Goal: Task Accomplishment & Management: Manage account settings

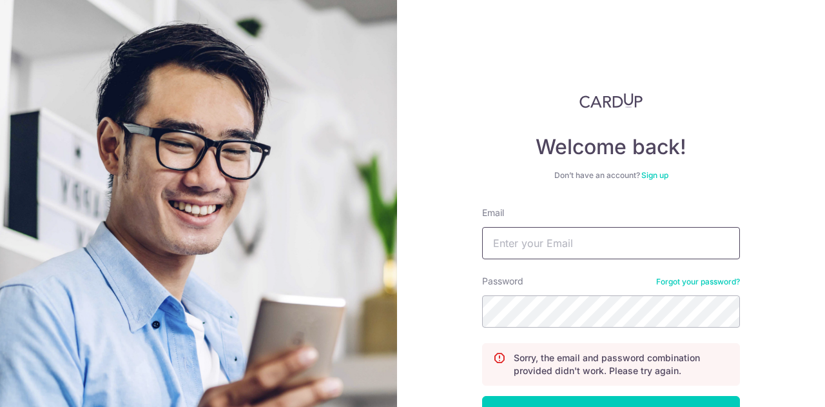
click at [629, 254] on input "Email" at bounding box center [611, 243] width 258 height 32
type input "angjianhao@gmail.com"
click at [482, 396] on button "Log in" at bounding box center [611, 412] width 258 height 32
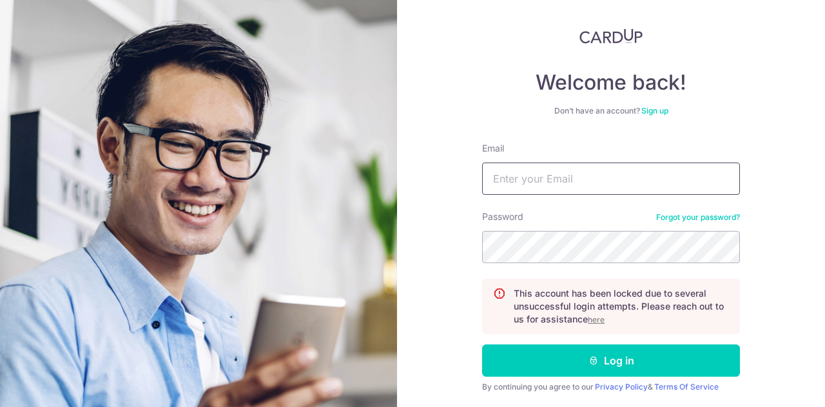
scroll to position [105, 0]
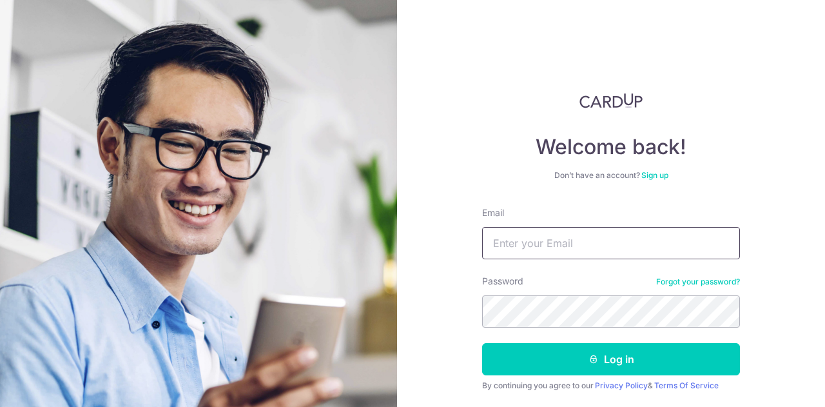
click at [592, 250] on input "Email" at bounding box center [611, 243] width 258 height 32
type input "angjianhao@gmail.com"
click at [482, 343] on button "Log in" at bounding box center [611, 359] width 258 height 32
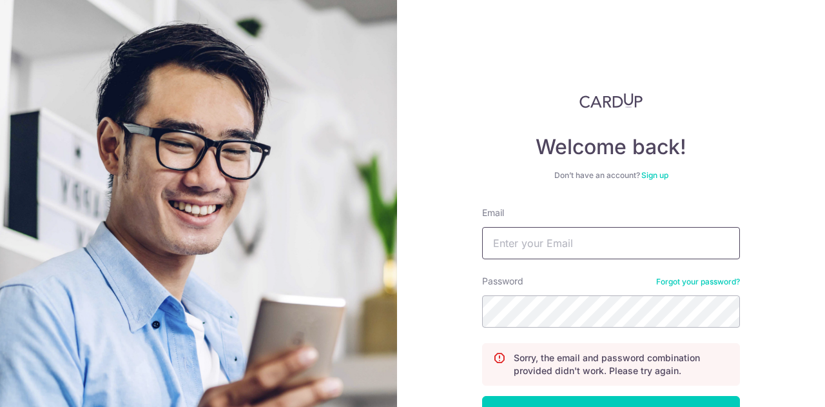
drag, startPoint x: 0, startPoint y: 0, endPoint x: 594, endPoint y: 249, distance: 644.0
click at [594, 249] on input "Email" at bounding box center [611, 243] width 258 height 32
click at [693, 210] on div "Email" at bounding box center [611, 232] width 258 height 53
click at [682, 286] on link "Forgot your password?" at bounding box center [698, 282] width 84 height 10
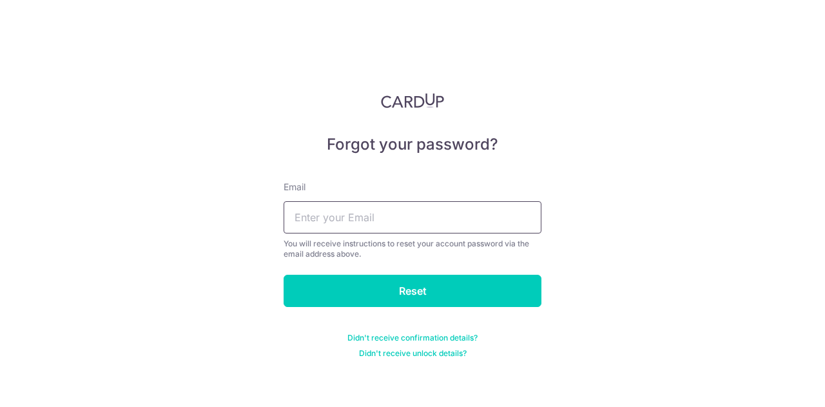
click at [419, 210] on input "text" at bounding box center [413, 217] width 258 height 32
type input "angjianhao@gmail.com"
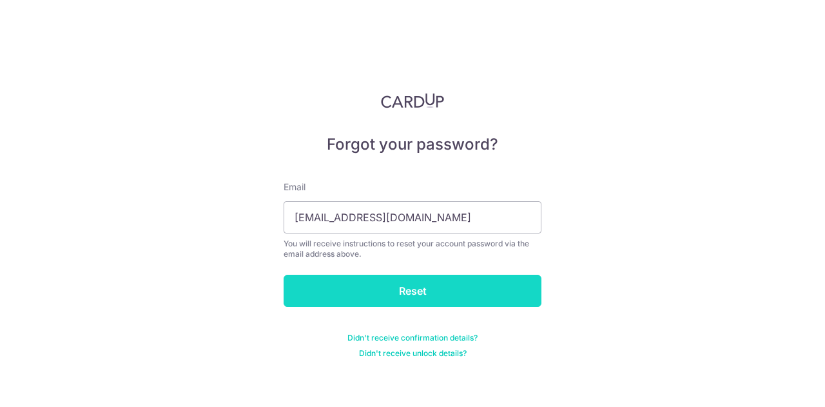
click at [403, 297] on input "Reset" at bounding box center [413, 291] width 258 height 32
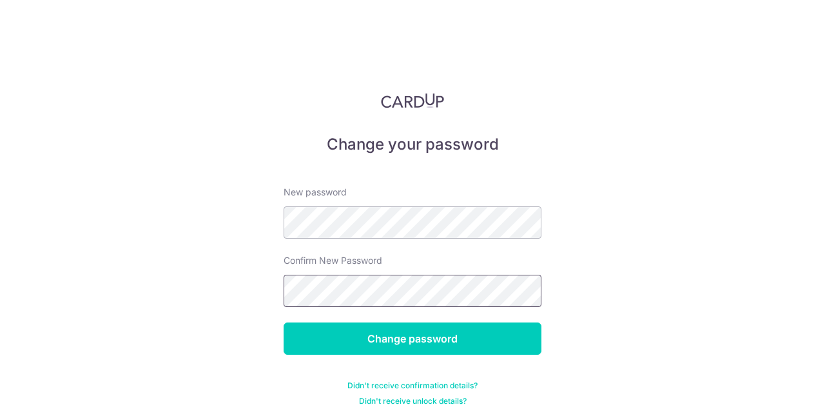
click at [284, 322] on input "Change password" at bounding box center [413, 338] width 258 height 32
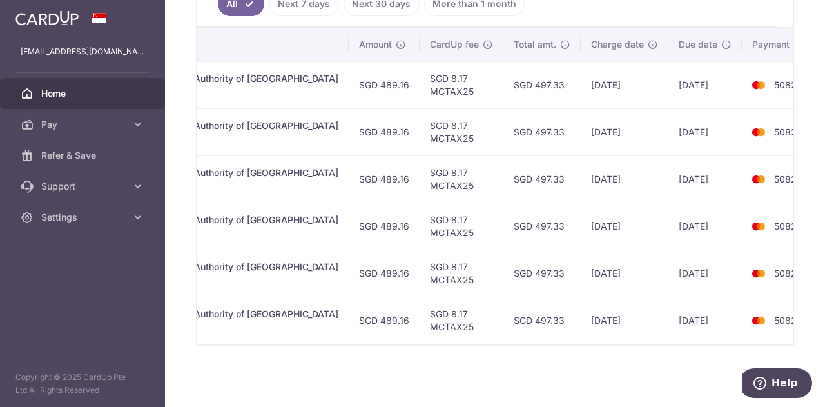
scroll to position [307, 0]
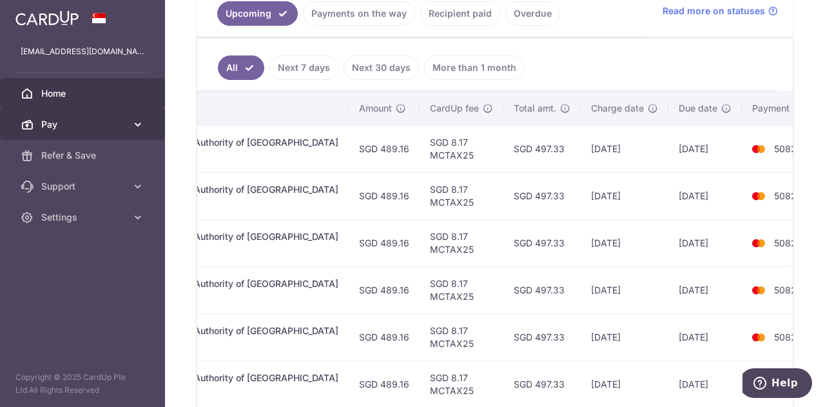
click at [105, 123] on span "Pay" at bounding box center [83, 124] width 85 height 13
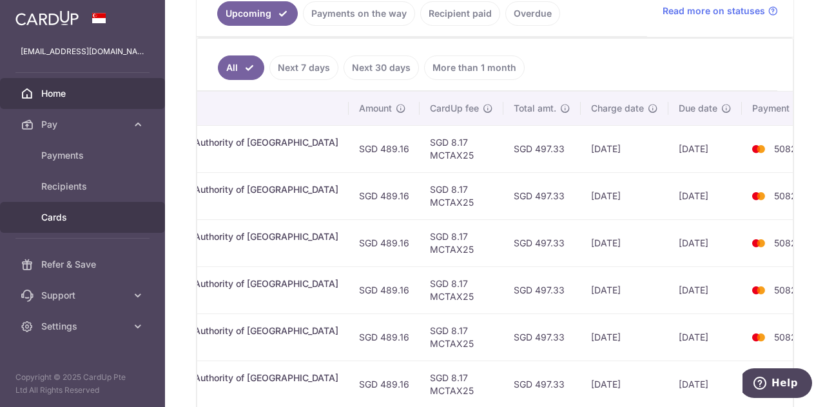
click at [65, 221] on span "Cards" at bounding box center [83, 217] width 85 height 13
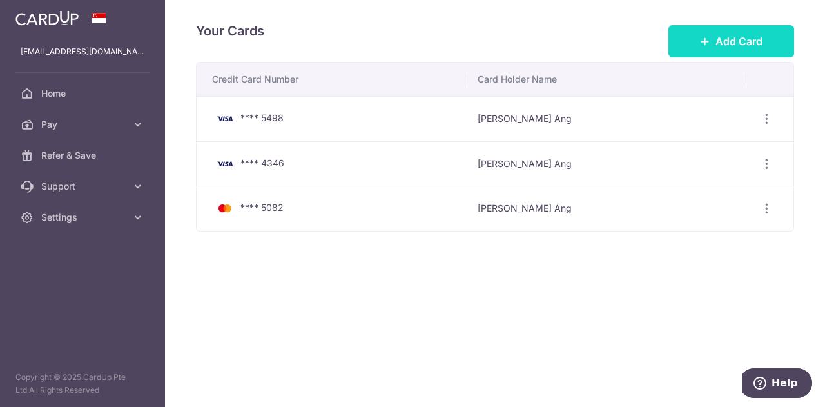
click at [742, 43] on span "Add Card" at bounding box center [739, 41] width 47 height 15
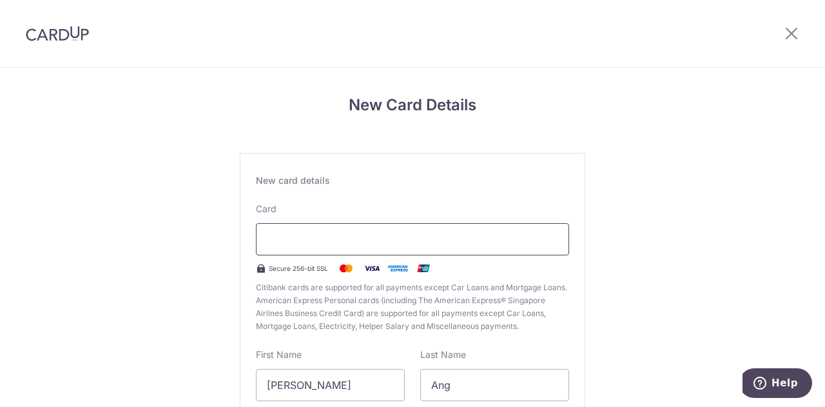
click at [365, 247] on div at bounding box center [412, 239] width 313 height 32
click at [698, 179] on div "New Card Details New card details Card Secure 256-bit SSL Citibank cards are su…" at bounding box center [412, 339] width 825 height 542
click at [666, 104] on div "New Card Details New card details Card Secure 256-bit SSL Citibank cards are su…" at bounding box center [412, 339] width 825 height 542
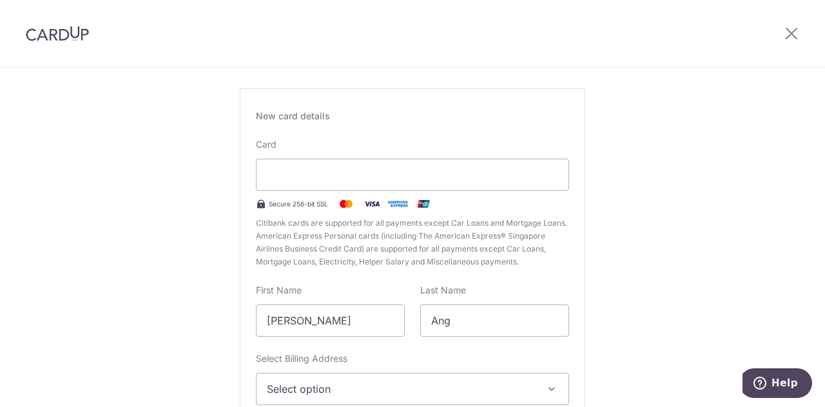
scroll to position [129, 0]
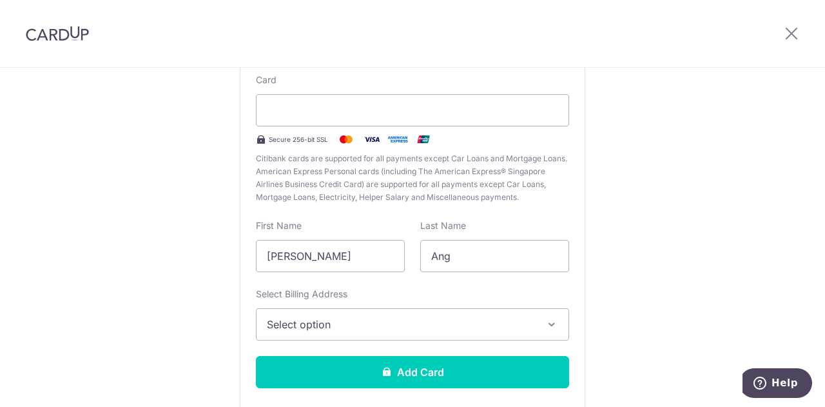
click at [382, 315] on button "Select option" at bounding box center [412, 324] width 313 height 32
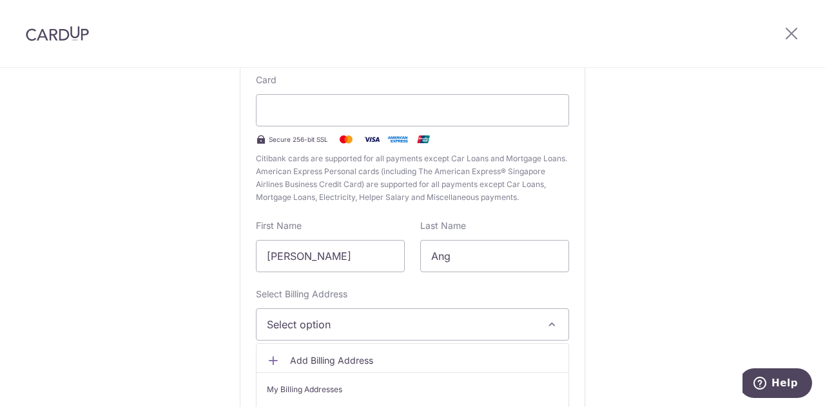
scroll to position [193, 0]
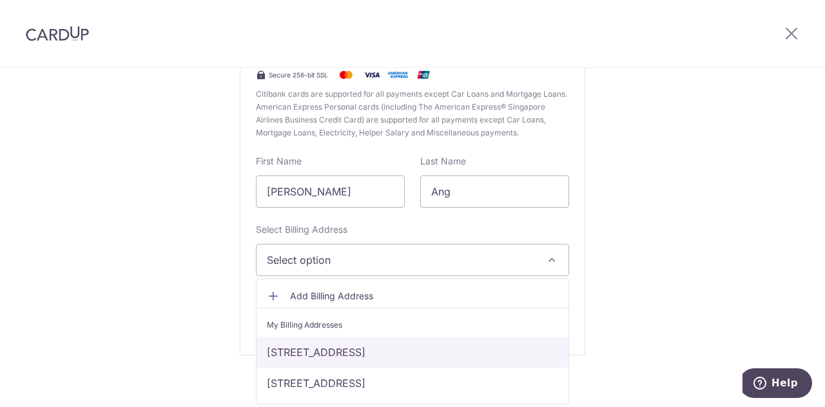
click at [326, 347] on link "Blk 3, #13-06, Canberra Walk, Singapore, Singapore-757064" at bounding box center [413, 352] width 312 height 31
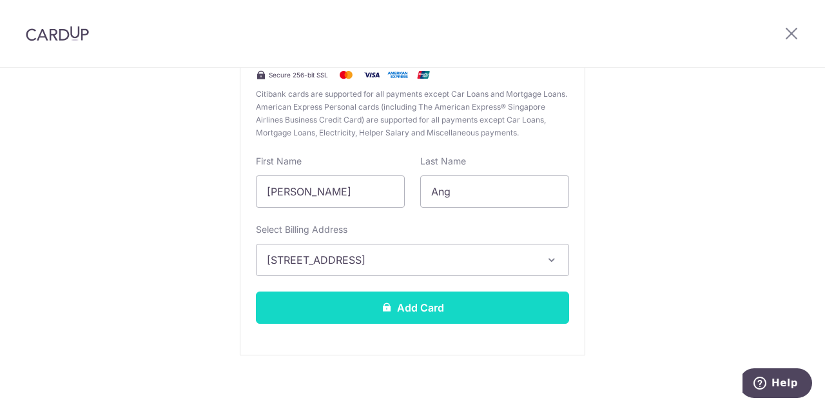
click at [373, 305] on button "Add Card" at bounding box center [412, 307] width 313 height 32
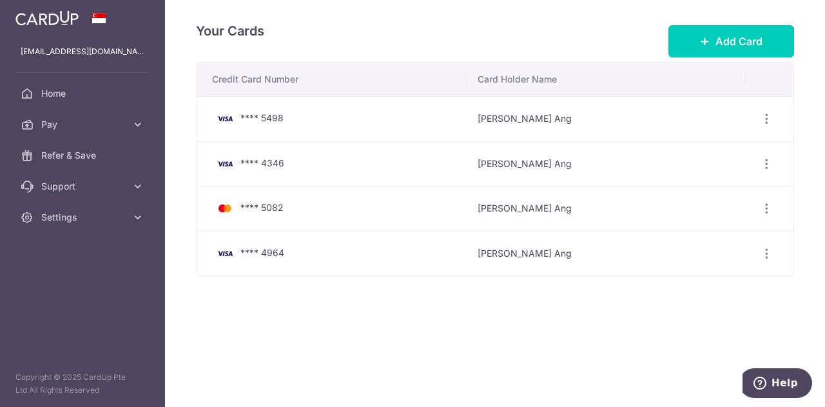
click at [368, 308] on div "Your Cards Add Card Credit Card Number Card Holder Name **** 5498 Jian Hao Ang …" at bounding box center [495, 203] width 660 height 407
click at [35, 124] on link "Pay" at bounding box center [82, 124] width 165 height 31
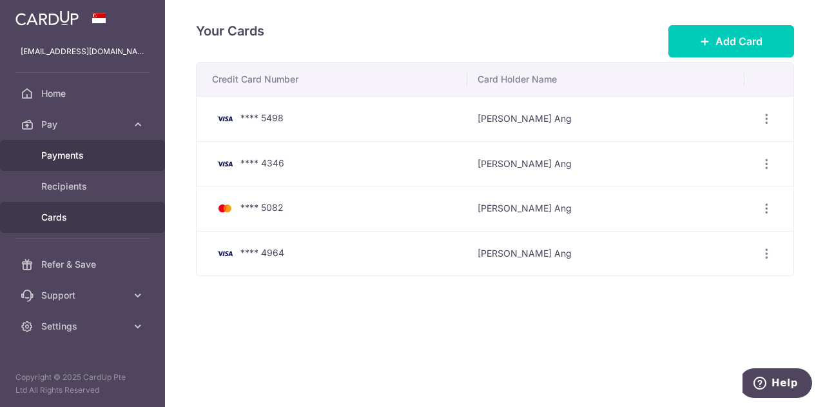
click at [75, 159] on span "Payments" at bounding box center [83, 155] width 85 height 13
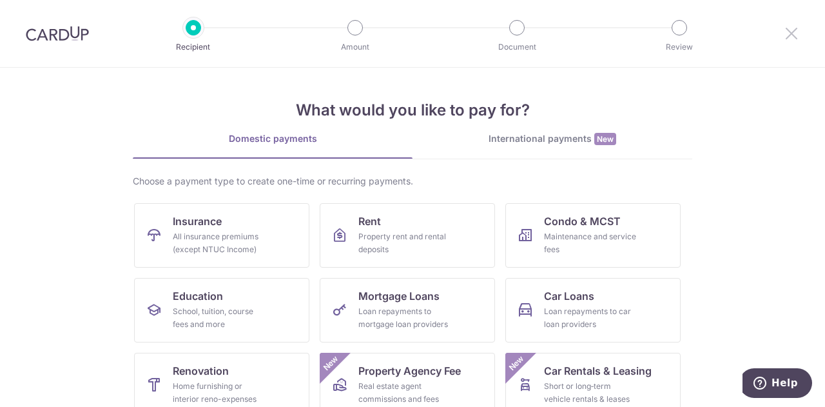
click at [796, 38] on icon at bounding box center [791, 33] width 15 height 16
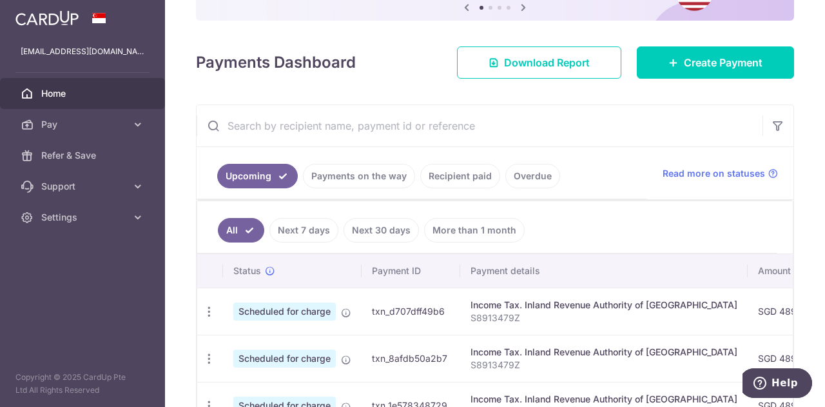
scroll to position [193, 0]
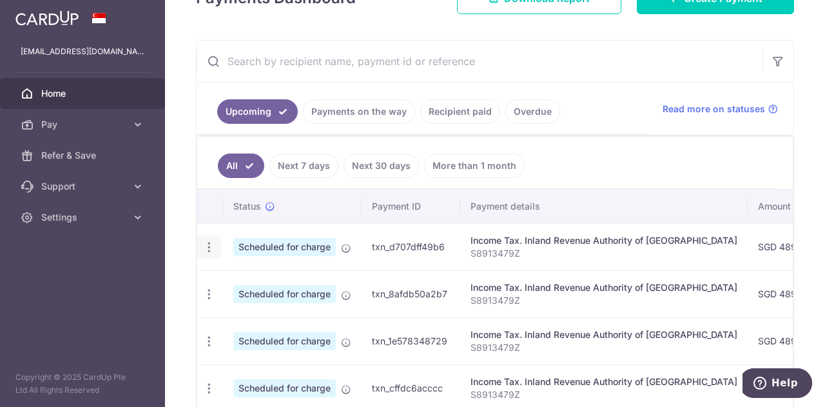
click at [206, 241] on icon "button" at bounding box center [209, 248] width 14 height 14
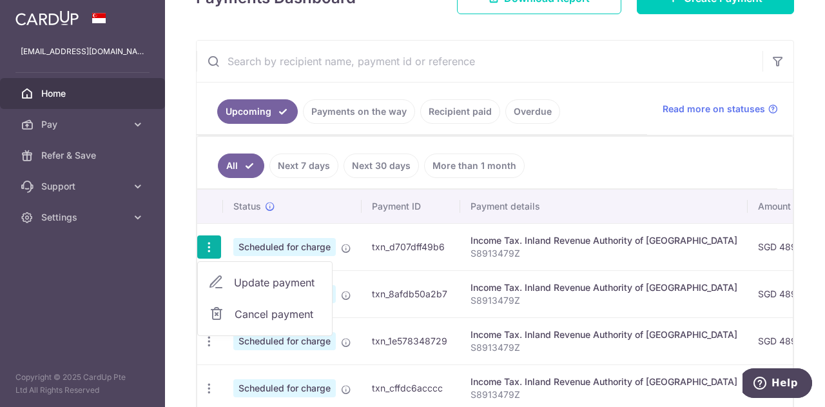
click at [246, 281] on span "Update payment" at bounding box center [278, 282] width 88 height 15
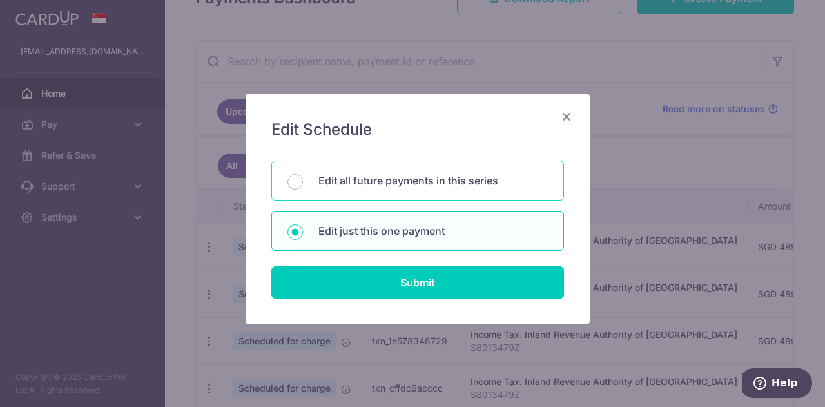
click at [367, 197] on div "Edit all future payments in this series" at bounding box center [417, 181] width 293 height 40
radio input "true"
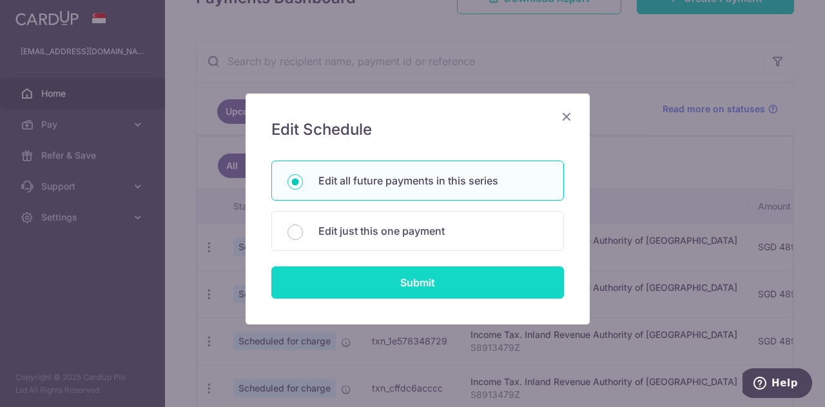
click at [388, 279] on input "Submit" at bounding box center [417, 282] width 293 height 32
radio input "true"
type input "489.16"
type input "S8913479Z"
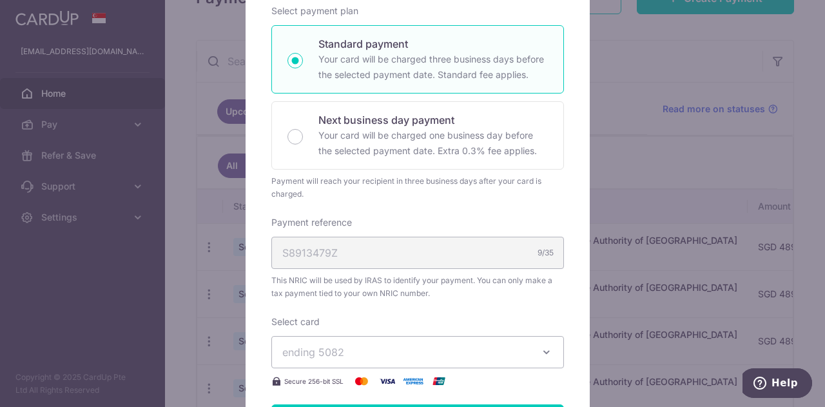
scroll to position [322, 0]
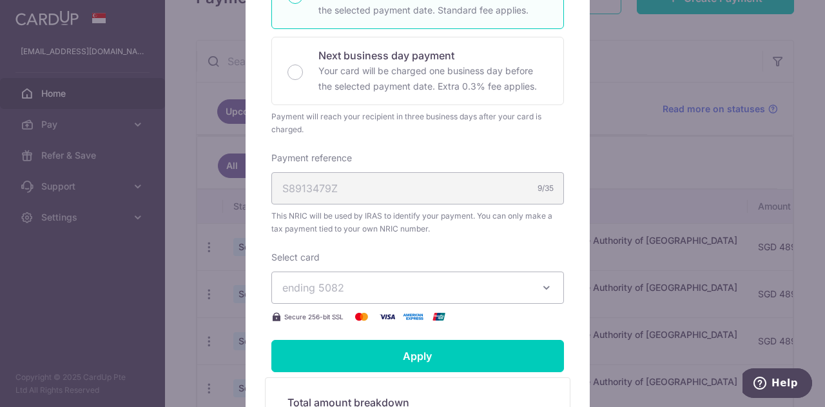
click at [364, 289] on span "ending 5082" at bounding box center [406, 287] width 248 height 15
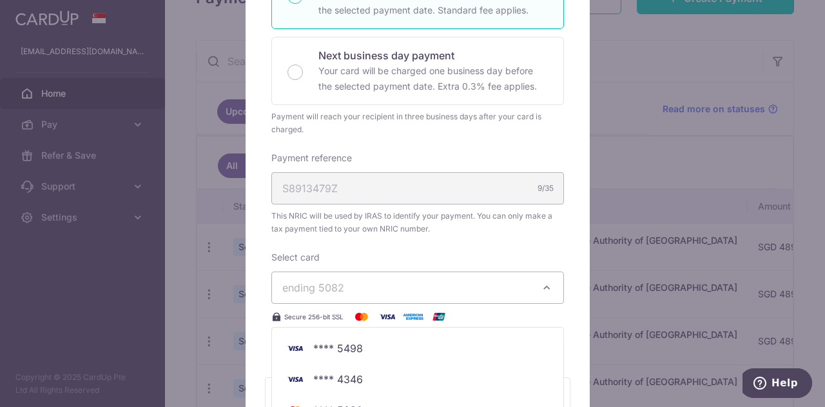
scroll to position [387, 0]
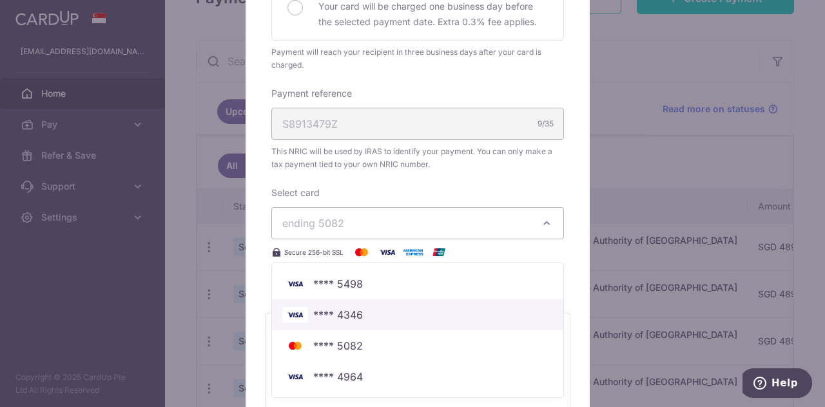
click at [358, 313] on span "**** 4346" at bounding box center [417, 314] width 271 height 15
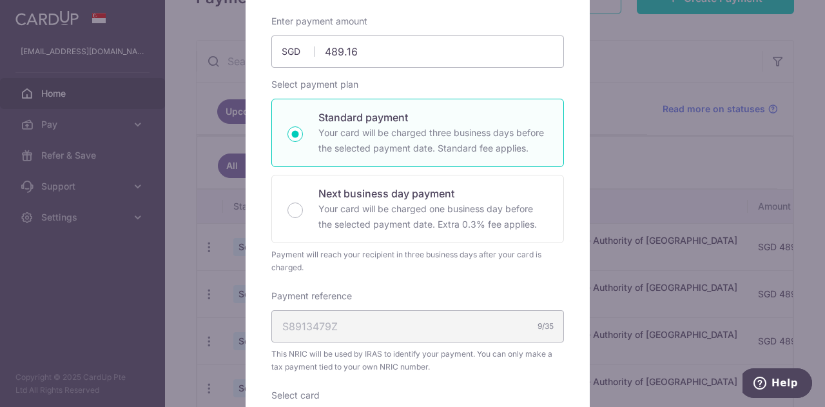
scroll to position [55, 0]
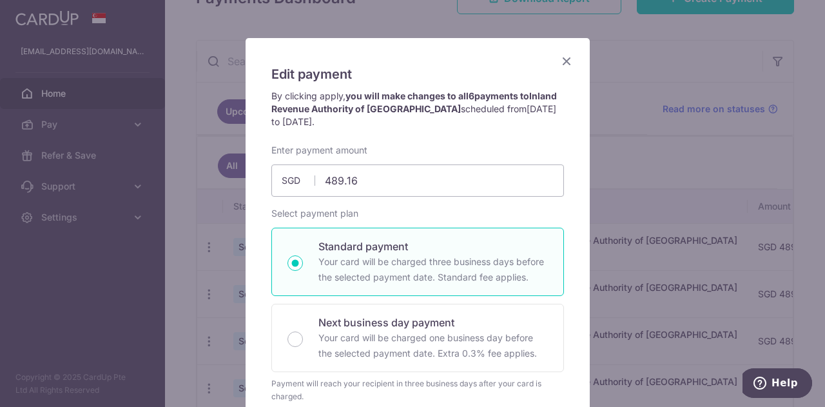
click at [561, 62] on icon "Close" at bounding box center [566, 61] width 15 height 16
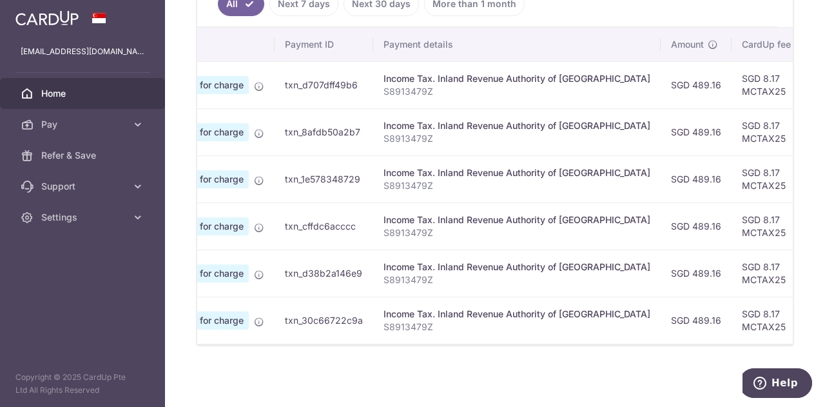
scroll to position [0, 0]
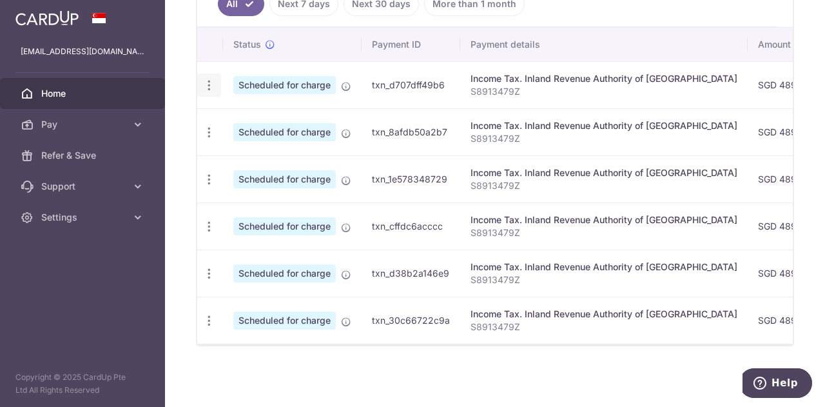
click at [213, 84] on icon "button" at bounding box center [209, 86] width 14 height 14
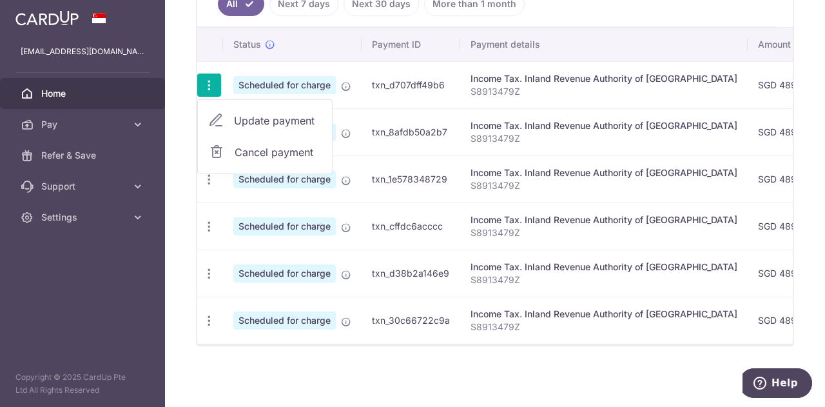
click at [224, 117] on link "Update payment" at bounding box center [265, 120] width 134 height 31
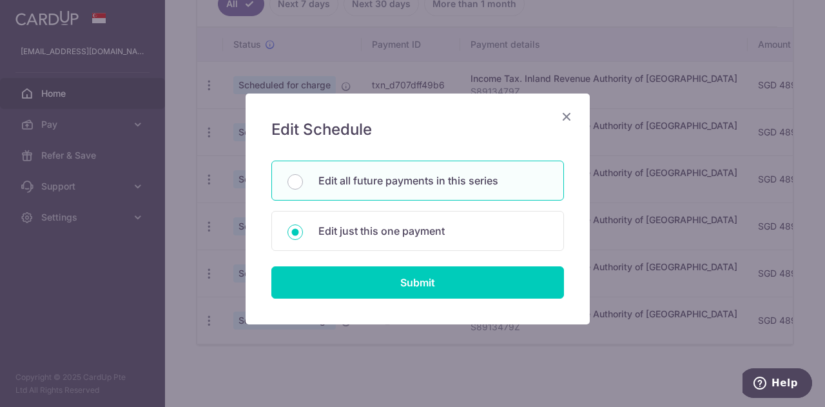
click at [393, 192] on div "Edit all future payments in this series" at bounding box center [417, 181] width 293 height 40
radio input "true"
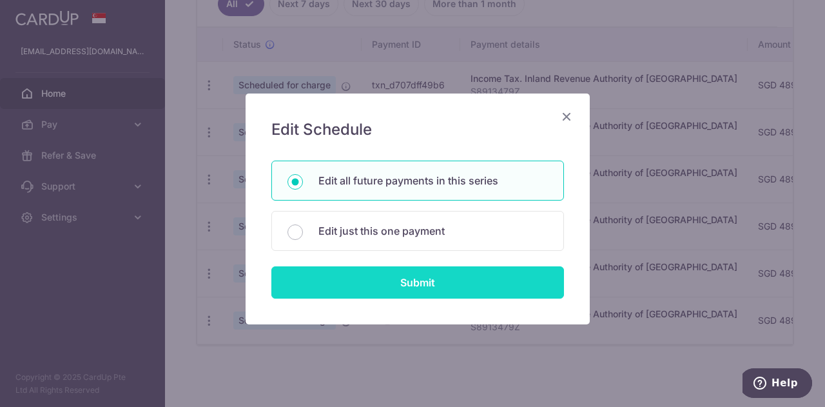
click at [408, 276] on input "Submit" at bounding box center [417, 282] width 293 height 32
radio input "true"
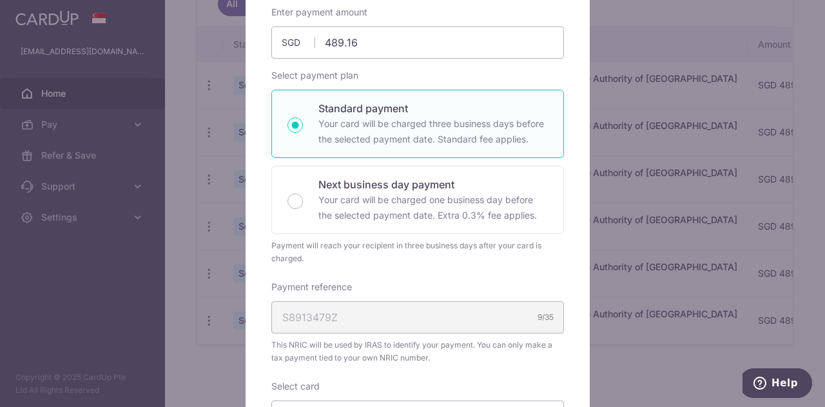
scroll to position [322, 0]
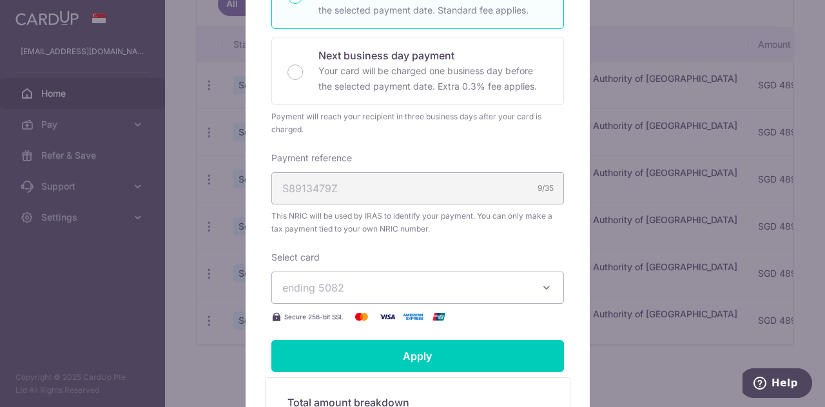
click at [403, 280] on span "ending 5082" at bounding box center [406, 287] width 248 height 15
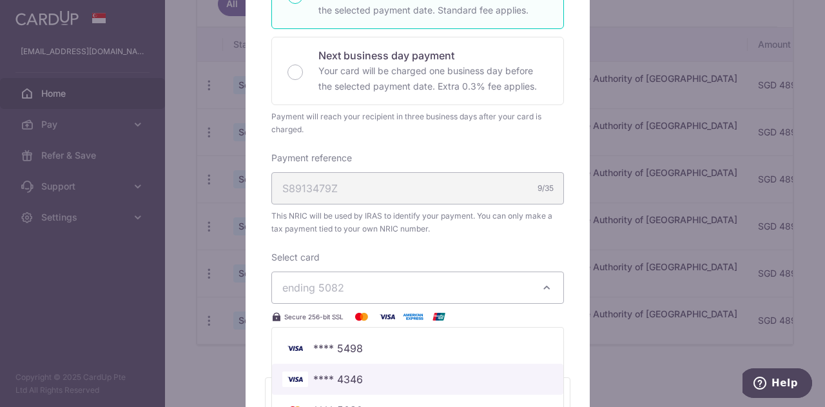
click at [391, 367] on link "**** 4346" at bounding box center [417, 379] width 291 height 31
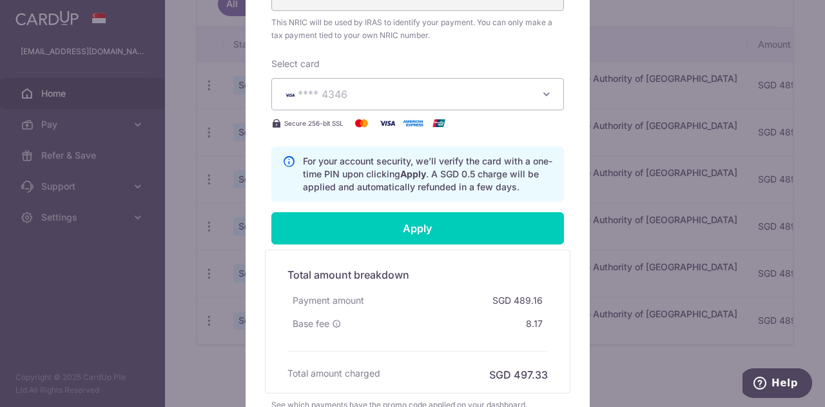
scroll to position [636, 0]
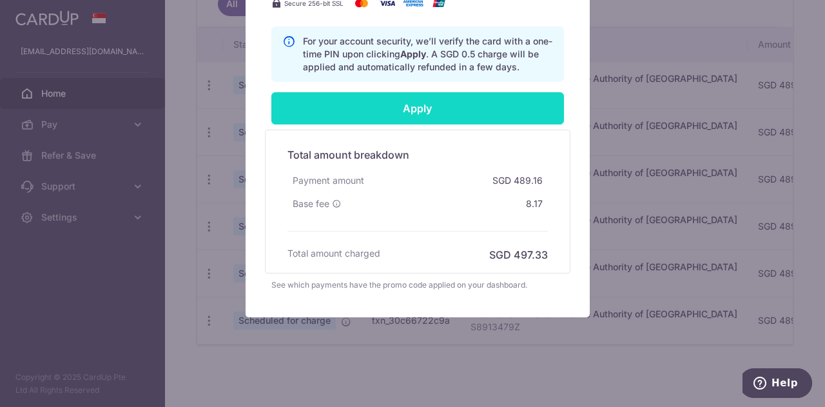
click at [397, 115] on input "Apply" at bounding box center [417, 108] width 293 height 32
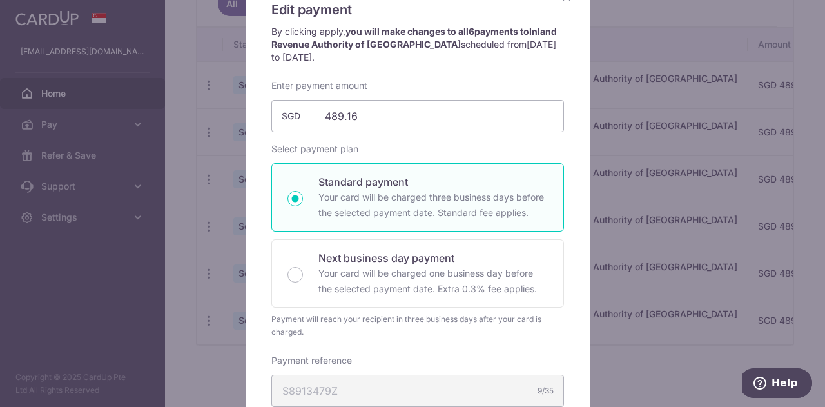
scroll to position [0, 0]
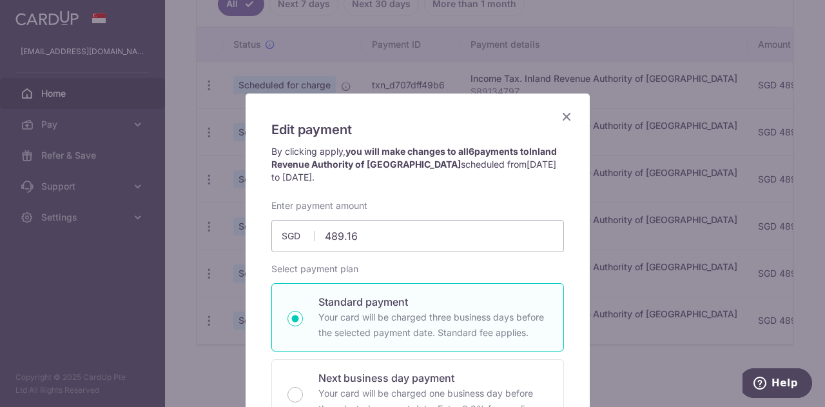
click at [560, 115] on icon "Close" at bounding box center [566, 116] width 15 height 16
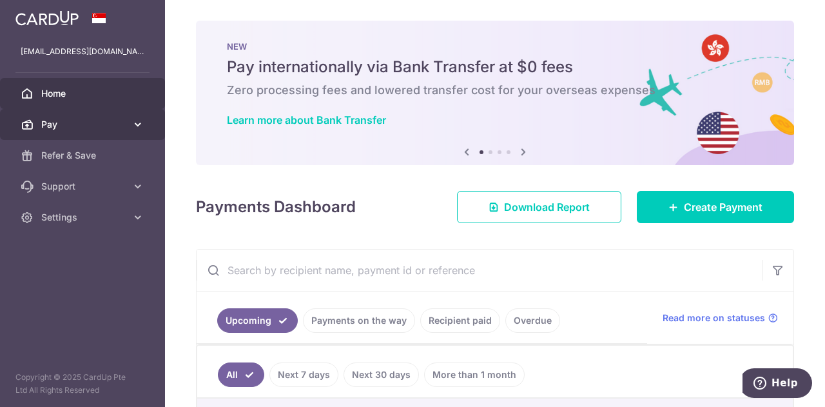
click at [78, 130] on span "Pay" at bounding box center [83, 124] width 85 height 13
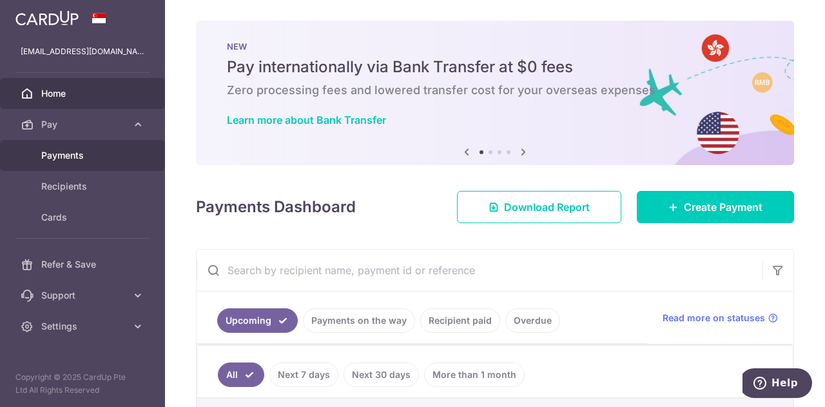
click at [76, 154] on span "Payments" at bounding box center [83, 155] width 85 height 13
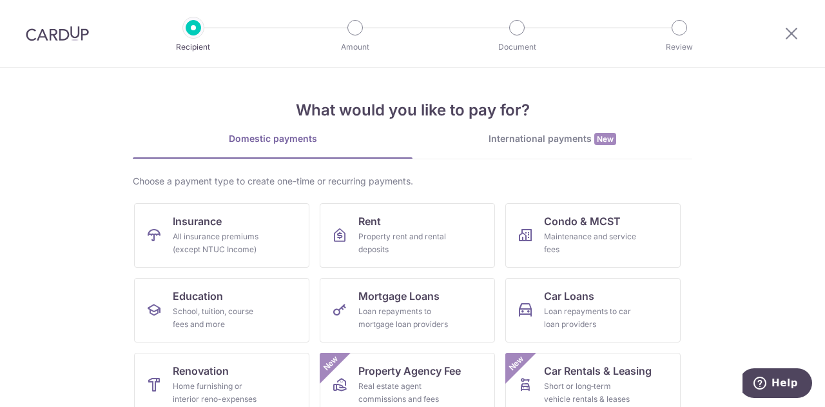
click at [66, 32] on img at bounding box center [57, 33] width 63 height 15
